Goal: Transaction & Acquisition: Purchase product/service

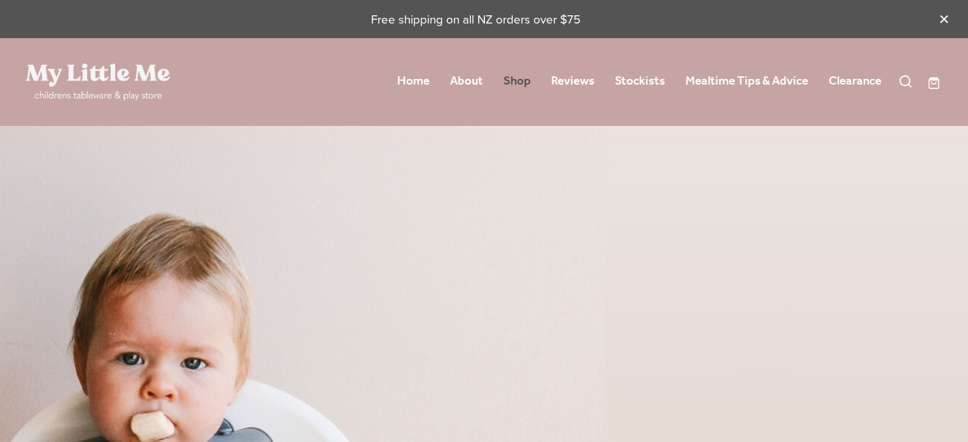
click at [515, 79] on link "Shop" at bounding box center [516, 81] width 27 height 23
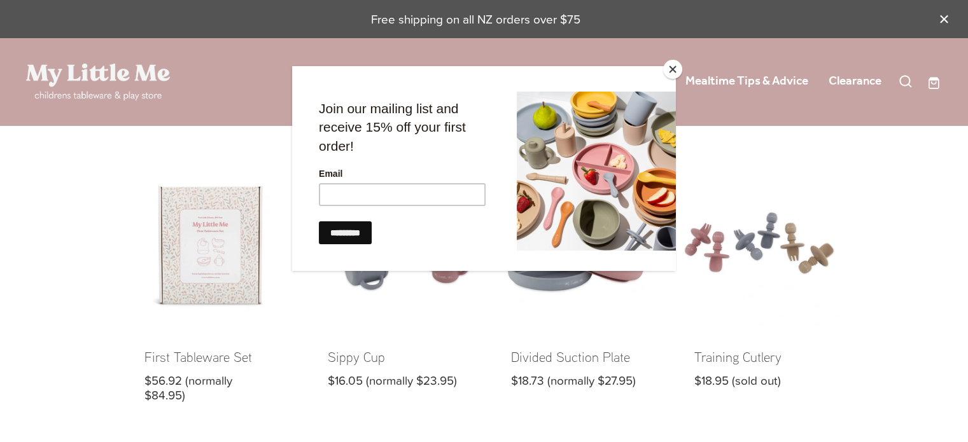
click at [680, 65] on button "Close" at bounding box center [672, 69] width 19 height 19
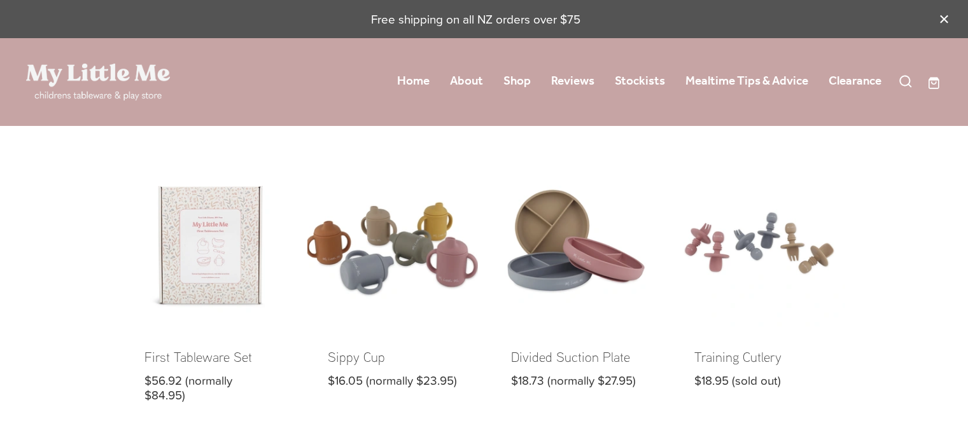
click at [412, 262] on link at bounding box center [392, 290] width 171 height 265
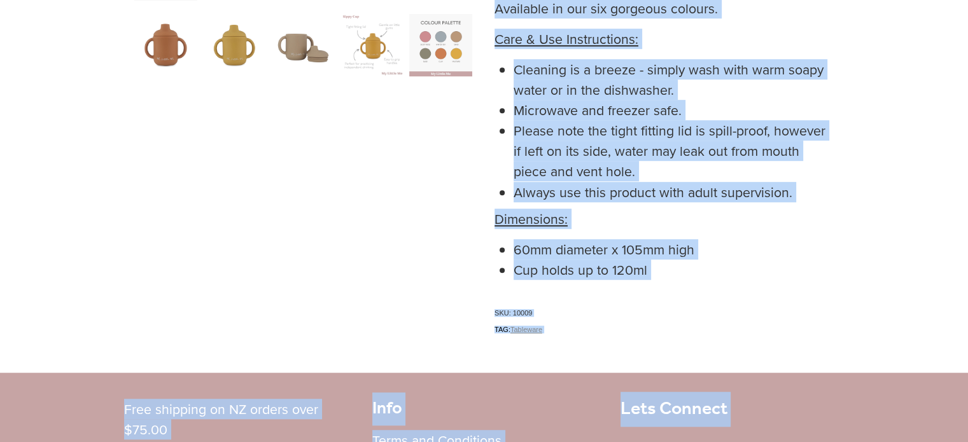
scroll to position [761, 0]
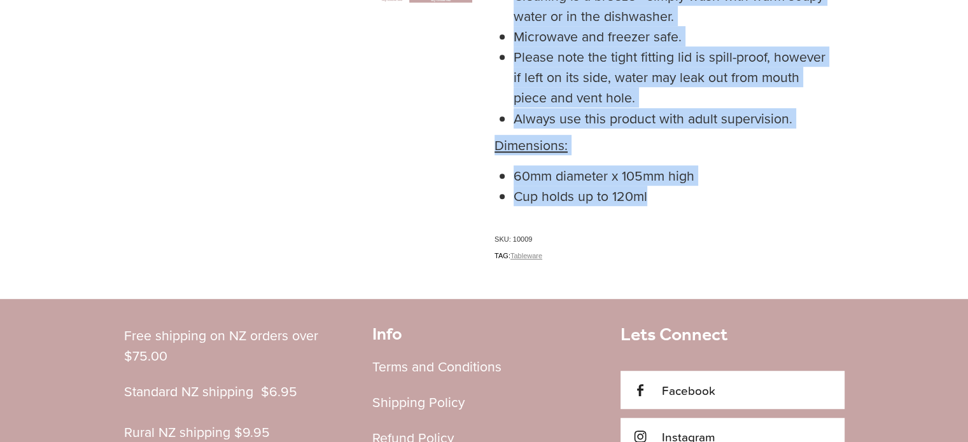
drag, startPoint x: 494, startPoint y: 65, endPoint x: 654, endPoint y: 204, distance: 212.5
copy div "My Little Me’s Sippy Cups are perfect to help your little one practice independ…"
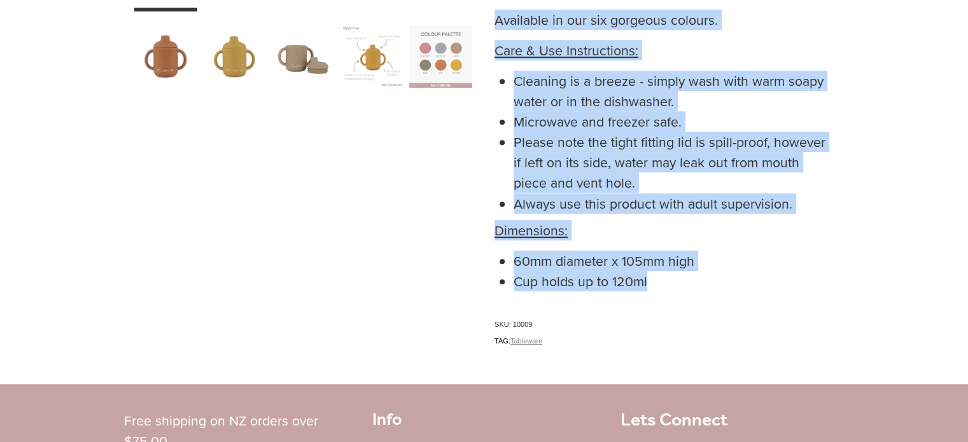
scroll to position [698, 0]
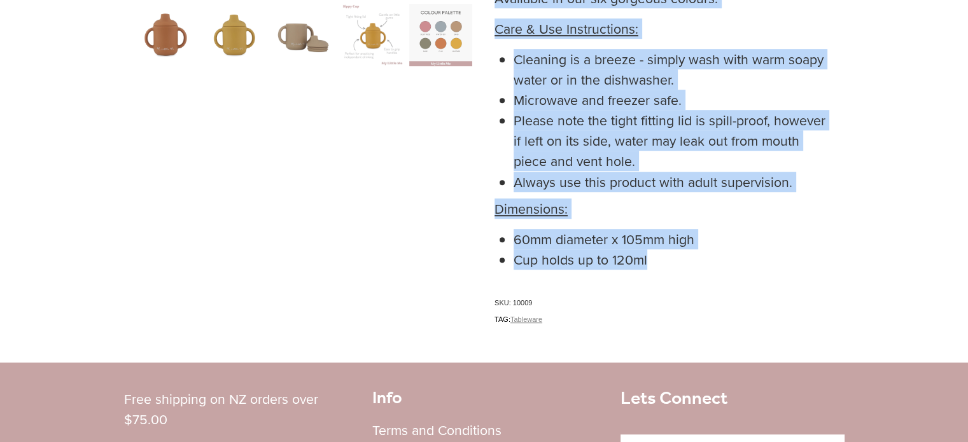
click at [369, 36] on div "carousel" at bounding box center [372, 35] width 63 height 78
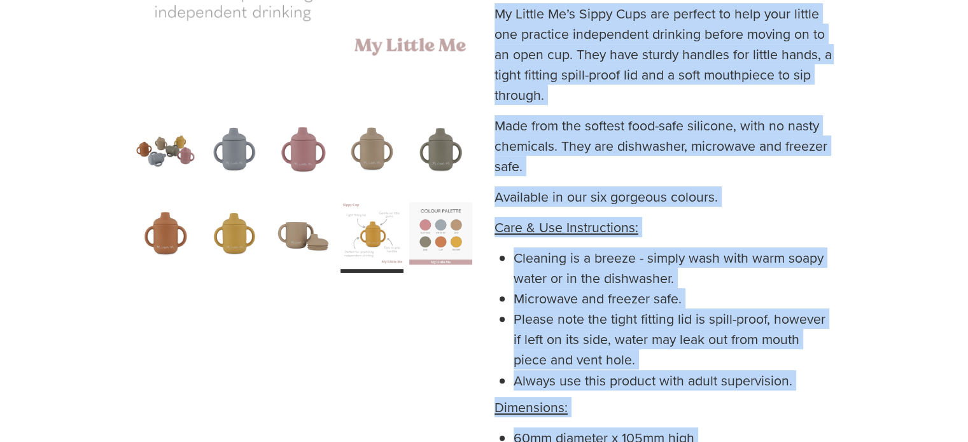
scroll to position [507, 0]
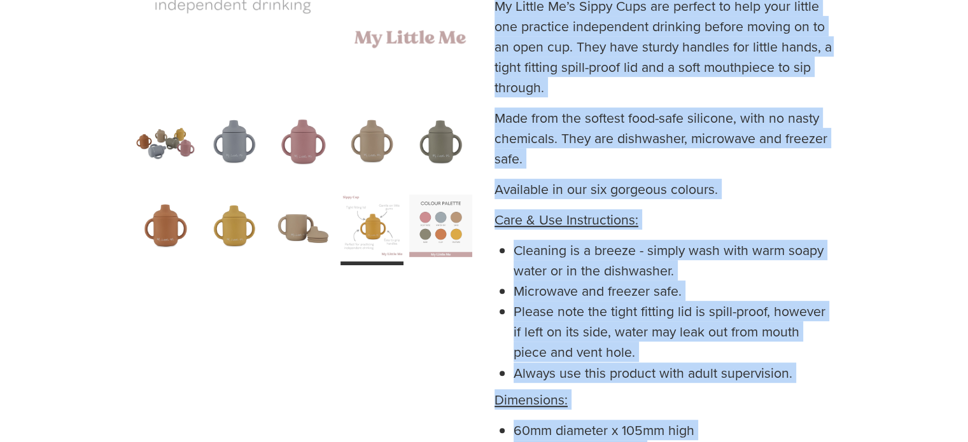
click at [425, 223] on div "carousel" at bounding box center [440, 225] width 63 height 78
